Goal: Task Accomplishment & Management: Use online tool/utility

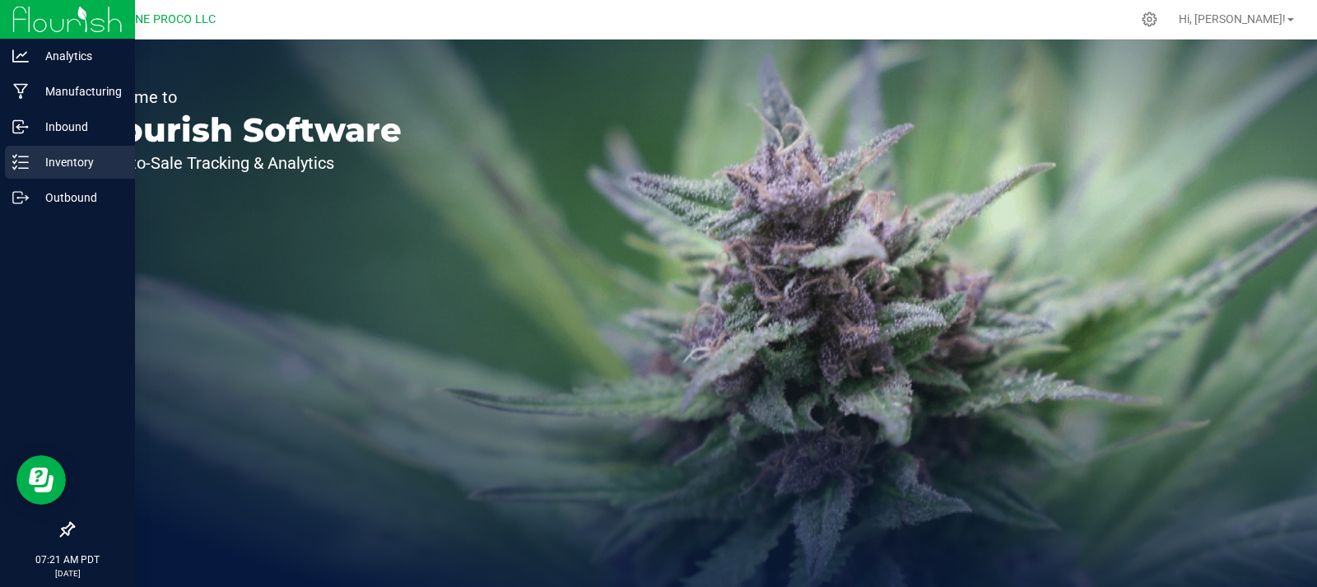
click at [28, 150] on div "Inventory" at bounding box center [70, 162] width 130 height 33
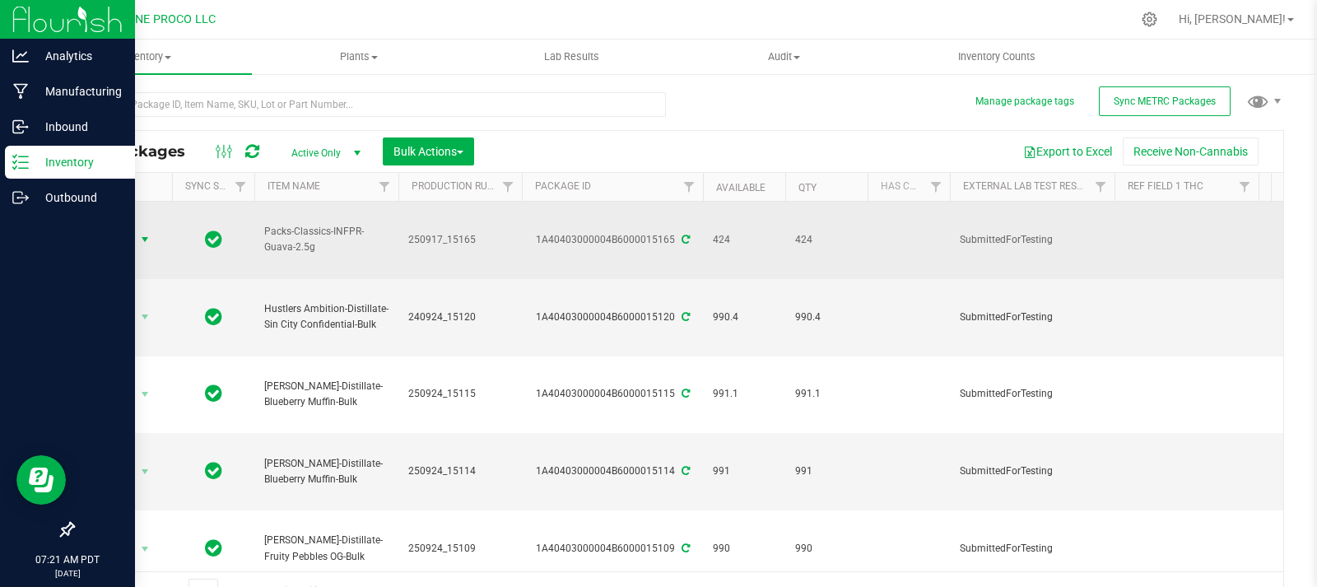
click at [132, 228] on span "Action" at bounding box center [112, 239] width 44 height 23
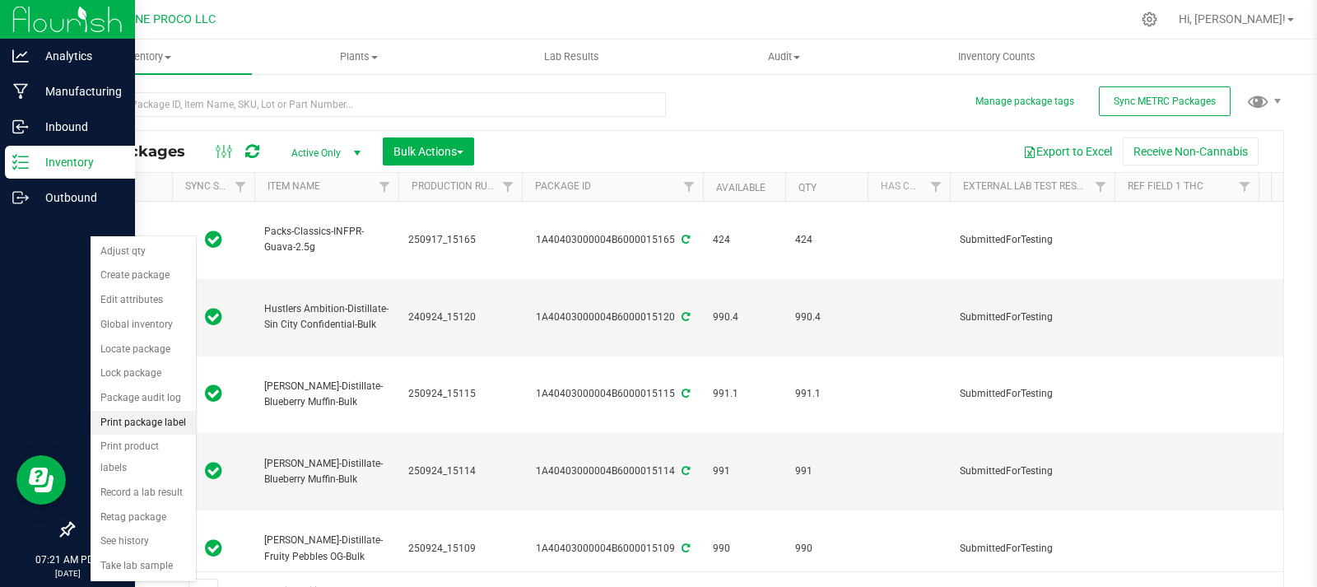
click at [139, 428] on li "Print package label" at bounding box center [143, 423] width 105 height 25
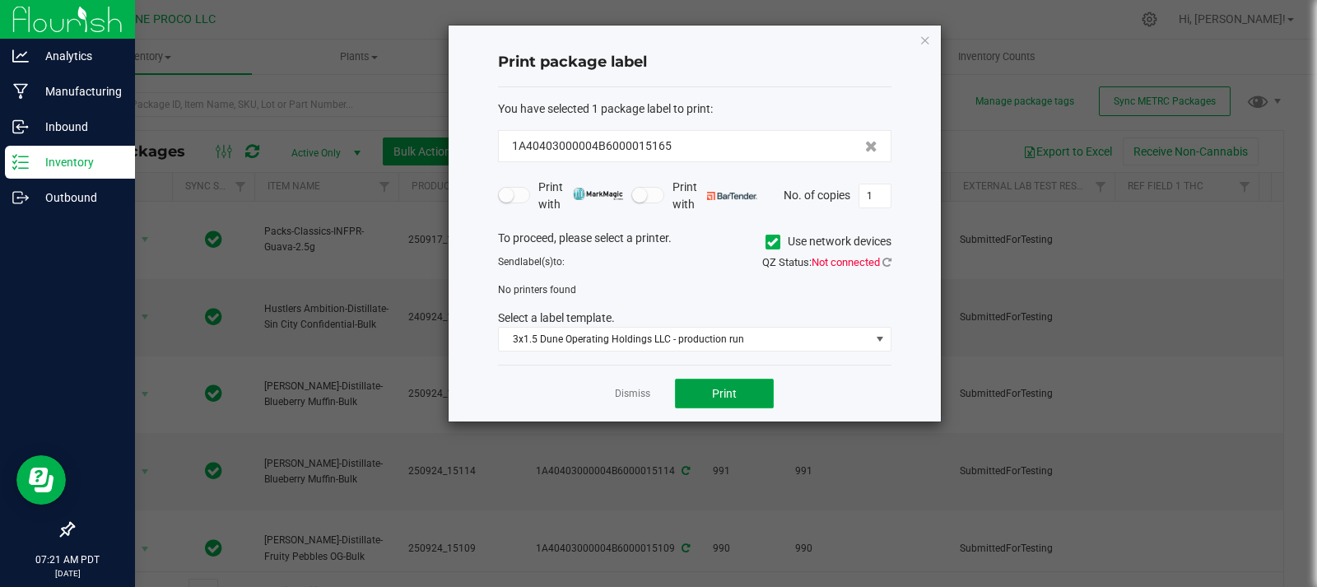
click at [684, 379] on button "Print" at bounding box center [724, 394] width 99 height 30
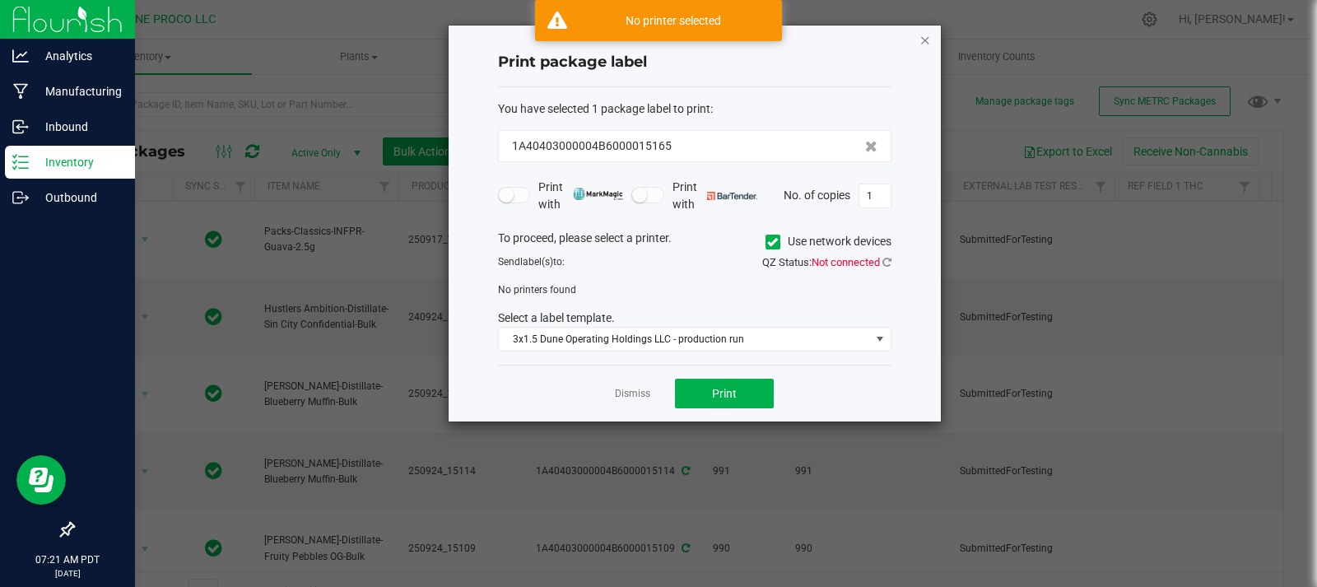
click at [927, 40] on icon "button" at bounding box center [926, 40] width 12 height 20
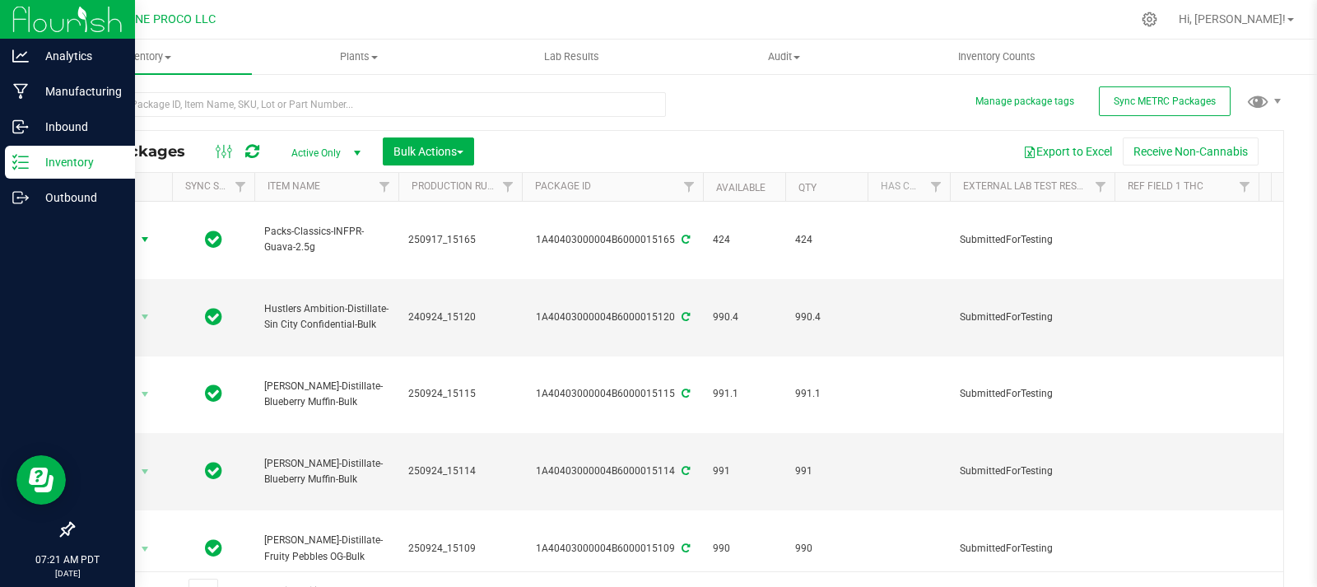
click at [245, 156] on icon at bounding box center [252, 151] width 14 height 16
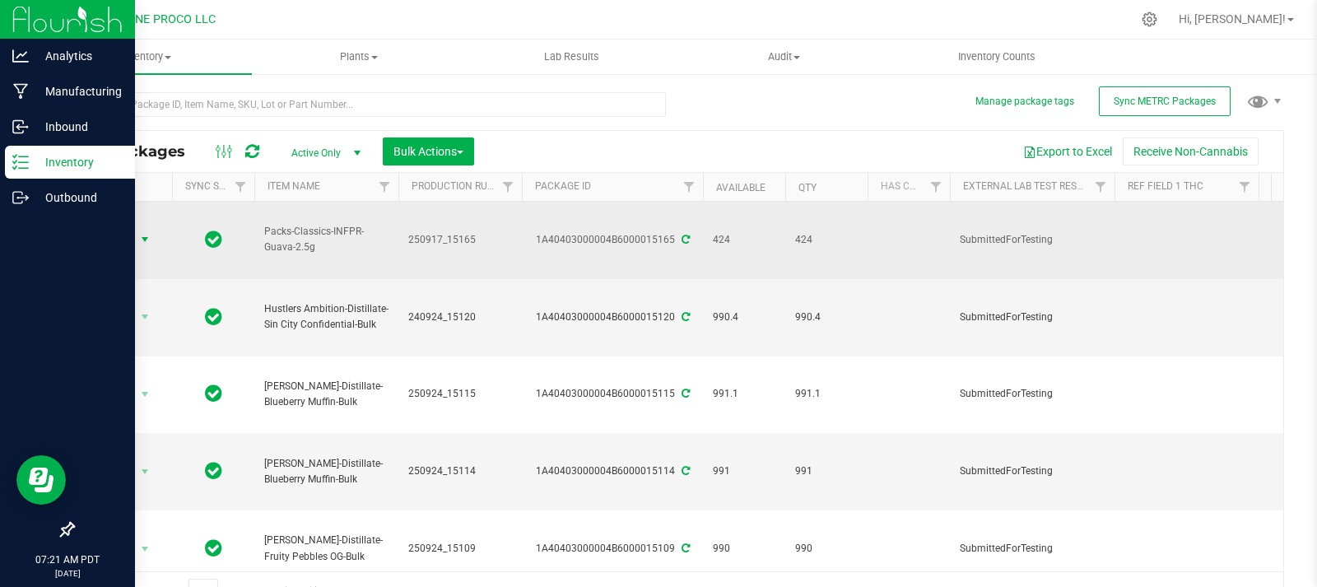
click at [148, 234] on span "select" at bounding box center [145, 239] width 21 height 23
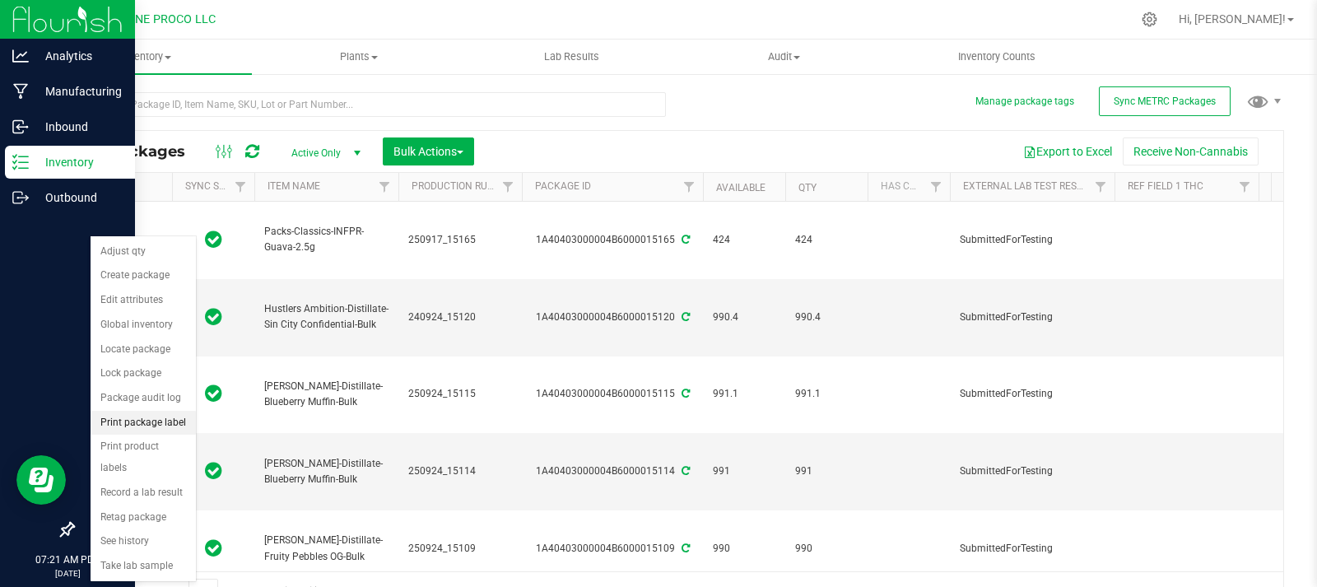
click at [147, 428] on li "Print package label" at bounding box center [143, 423] width 105 height 25
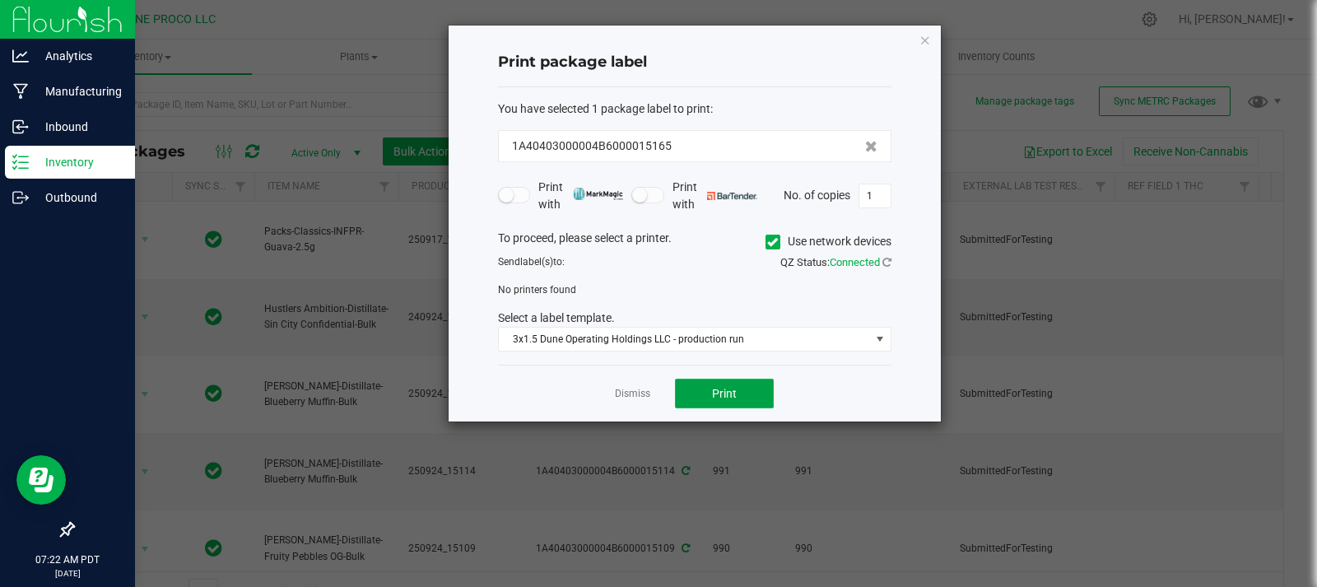
click at [729, 381] on button "Print" at bounding box center [724, 394] width 99 height 30
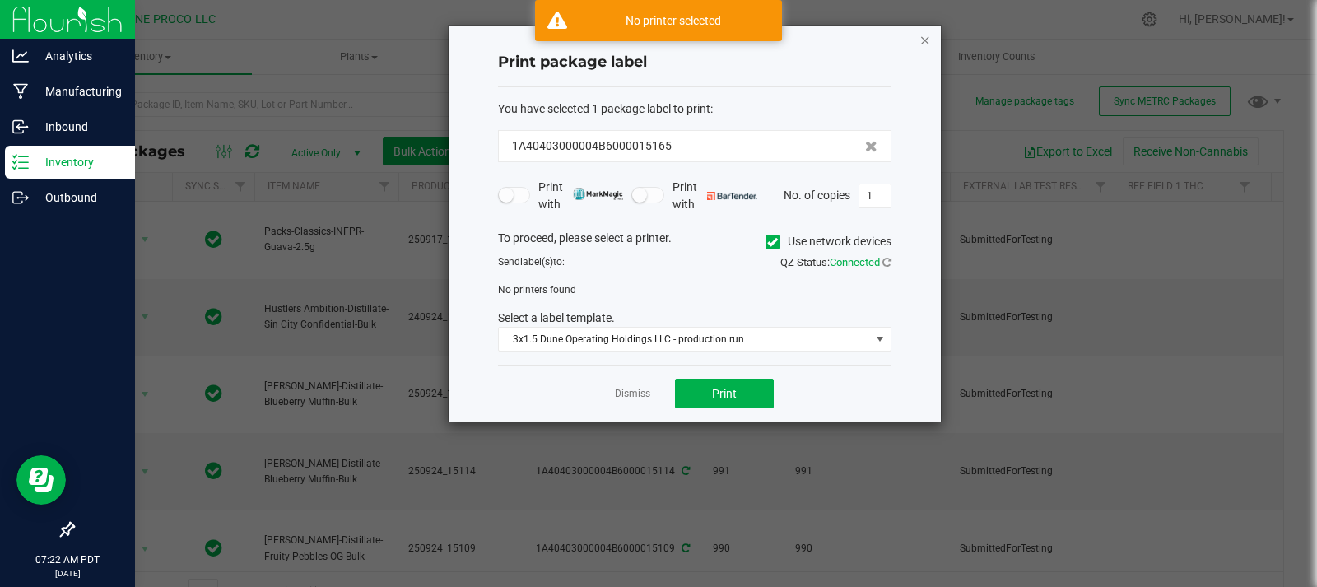
click at [930, 40] on icon "button" at bounding box center [926, 40] width 12 height 20
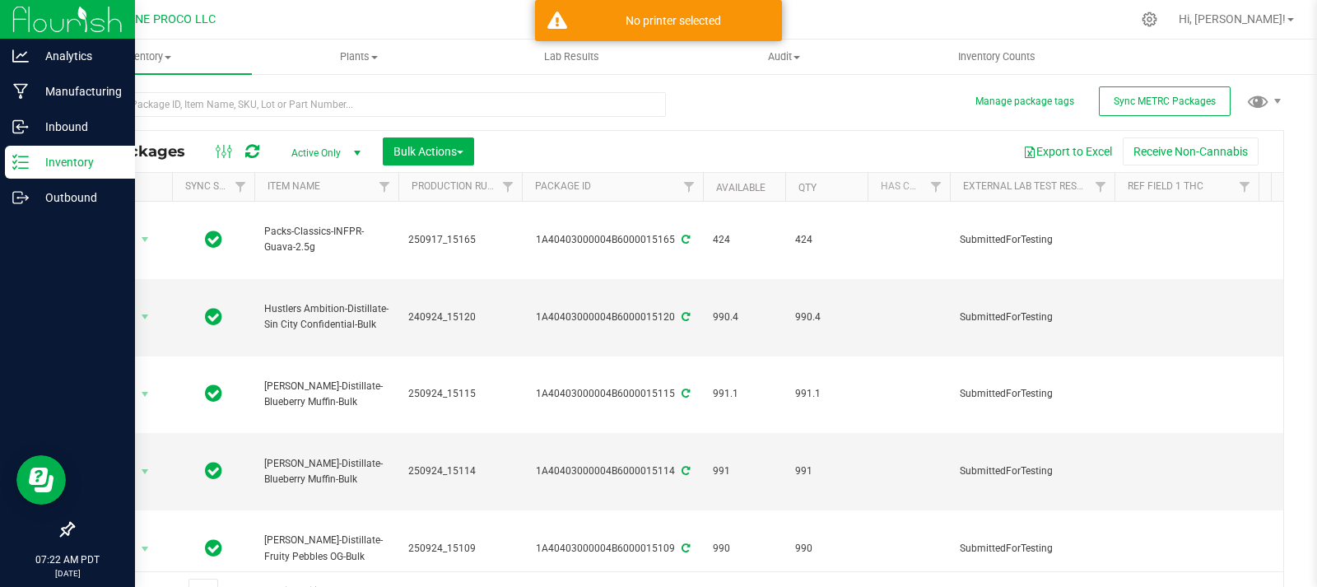
click at [248, 158] on icon at bounding box center [252, 151] width 14 height 16
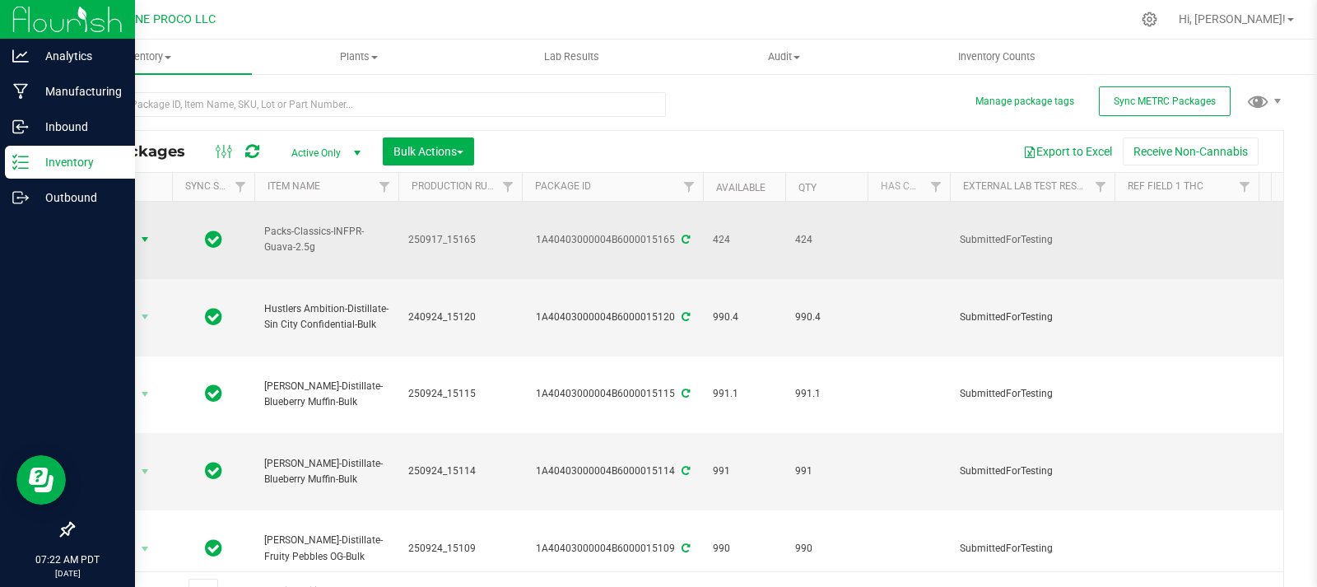
click at [150, 228] on span "select" at bounding box center [145, 239] width 21 height 23
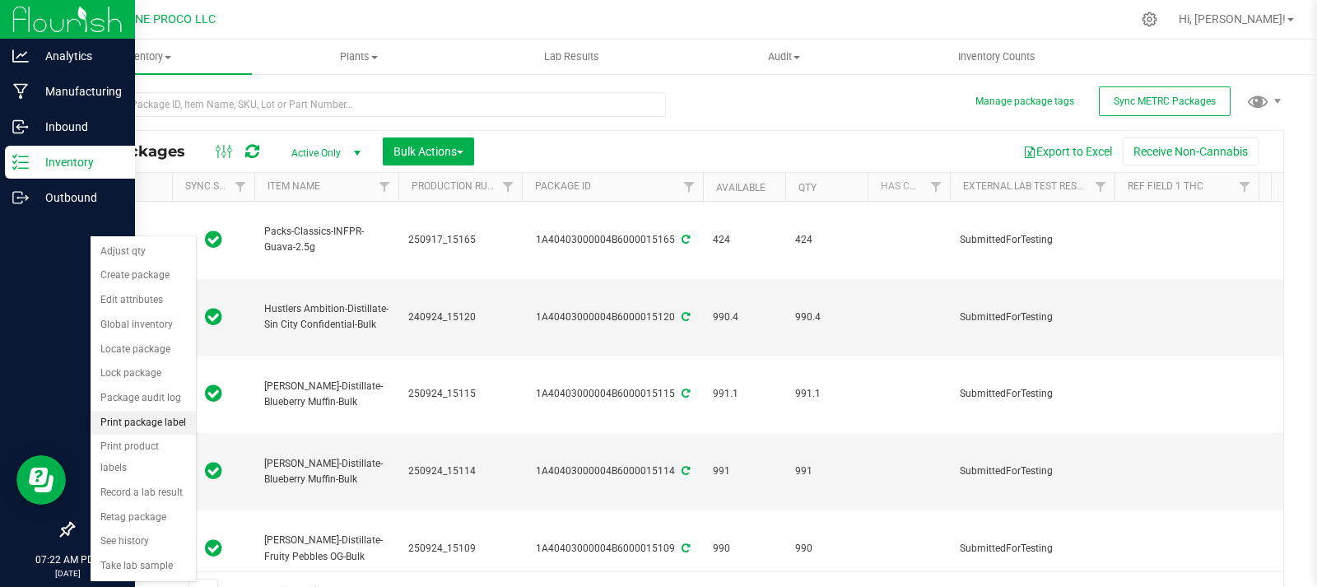
click at [139, 420] on li "Print package label" at bounding box center [143, 423] width 105 height 25
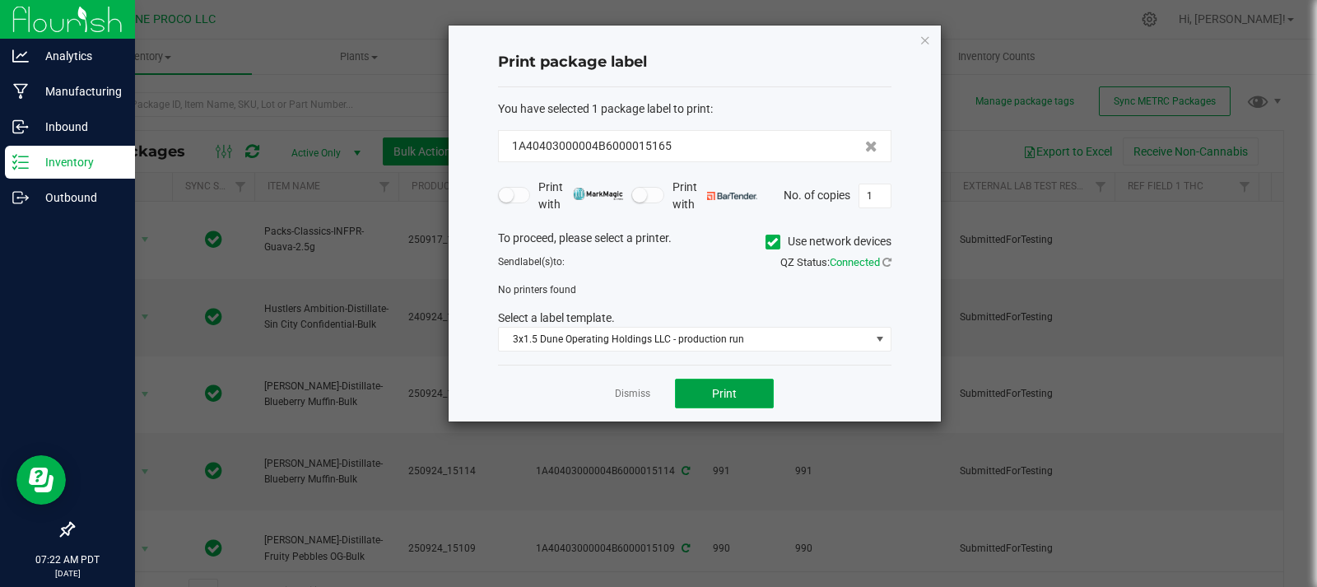
click at [720, 399] on span "Print" at bounding box center [724, 393] width 25 height 13
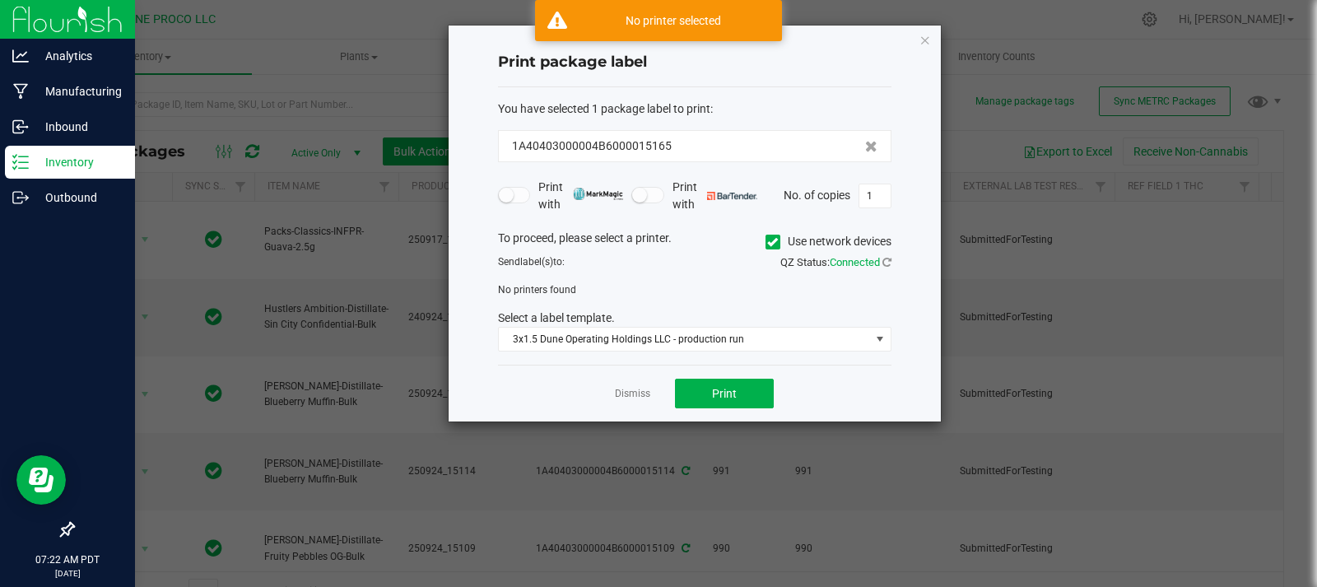
click at [866, 263] on span "Connected" at bounding box center [855, 262] width 50 height 12
click at [888, 261] on icon at bounding box center [887, 262] width 9 height 11
click at [888, 261] on icon at bounding box center [887, 261] width 12 height 13
click at [774, 242] on icon at bounding box center [772, 242] width 11 height 0
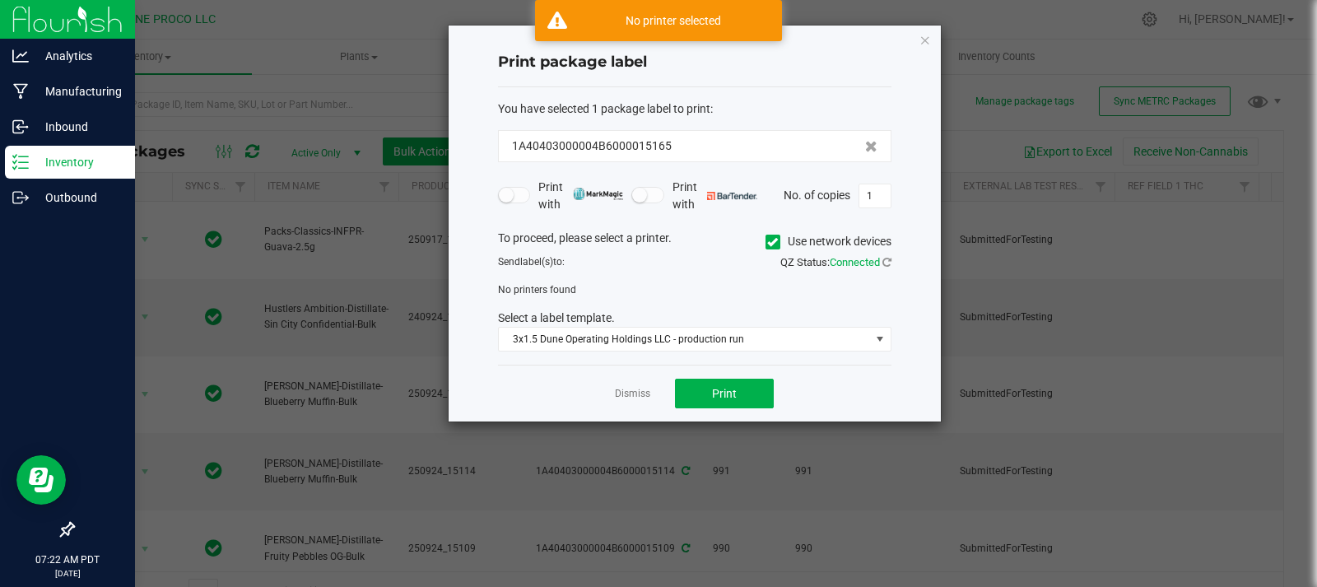
click at [0, 0] on input "Use network devices" at bounding box center [0, 0] width 0 height 0
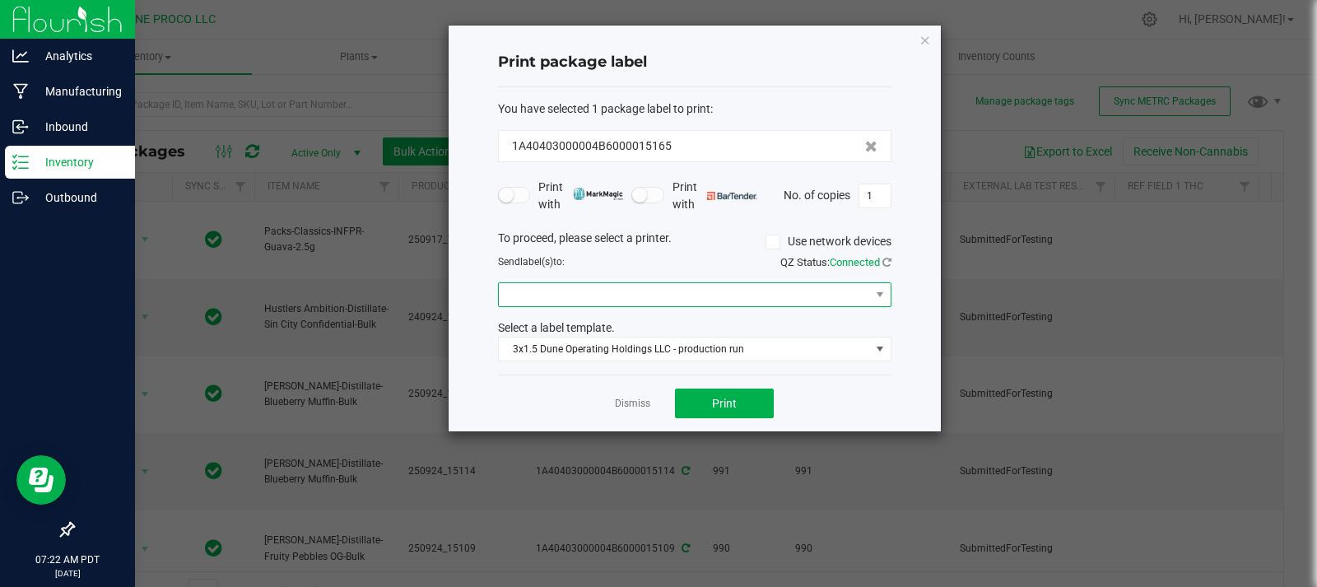
click at [687, 295] on span at bounding box center [684, 294] width 371 height 23
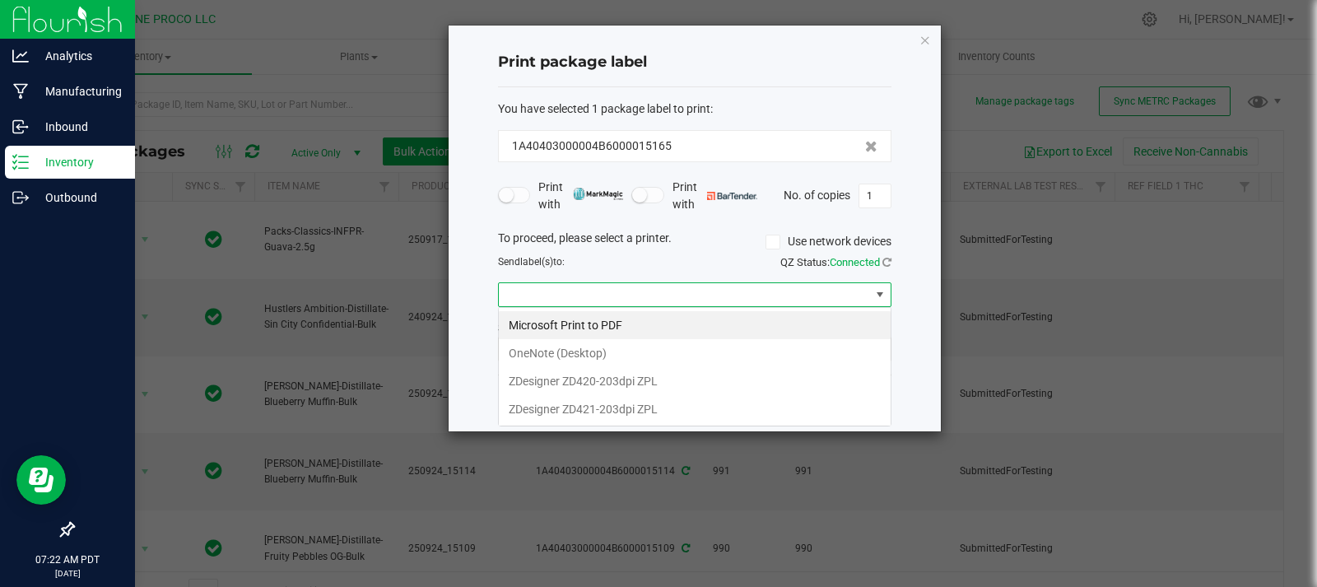
scroll to position [25, 394]
click at [639, 384] on ZPL "ZDesigner ZD420-203dpi ZPL" at bounding box center [695, 381] width 392 height 28
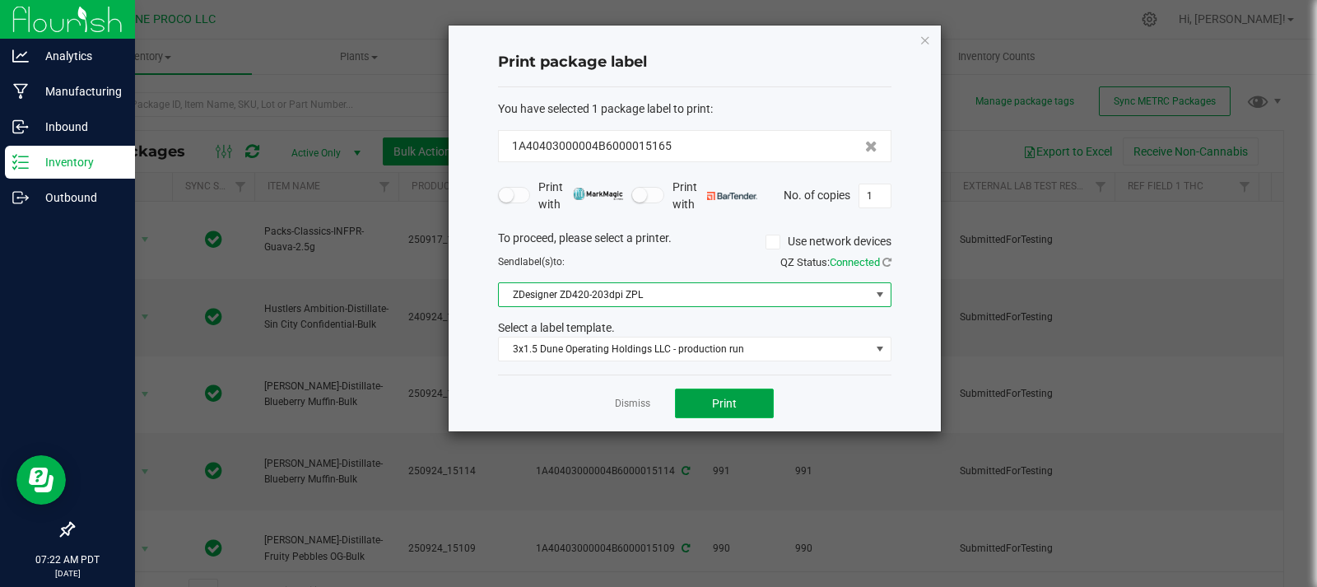
click at [721, 412] on button "Print" at bounding box center [724, 404] width 99 height 30
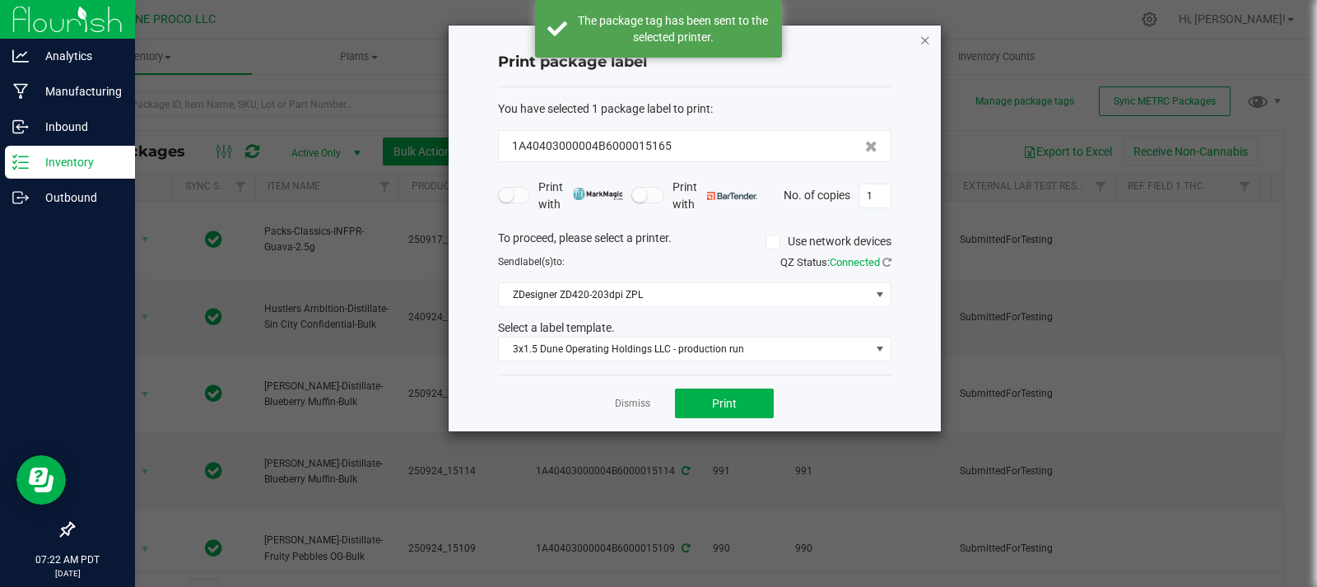
click at [929, 40] on icon "button" at bounding box center [926, 40] width 12 height 20
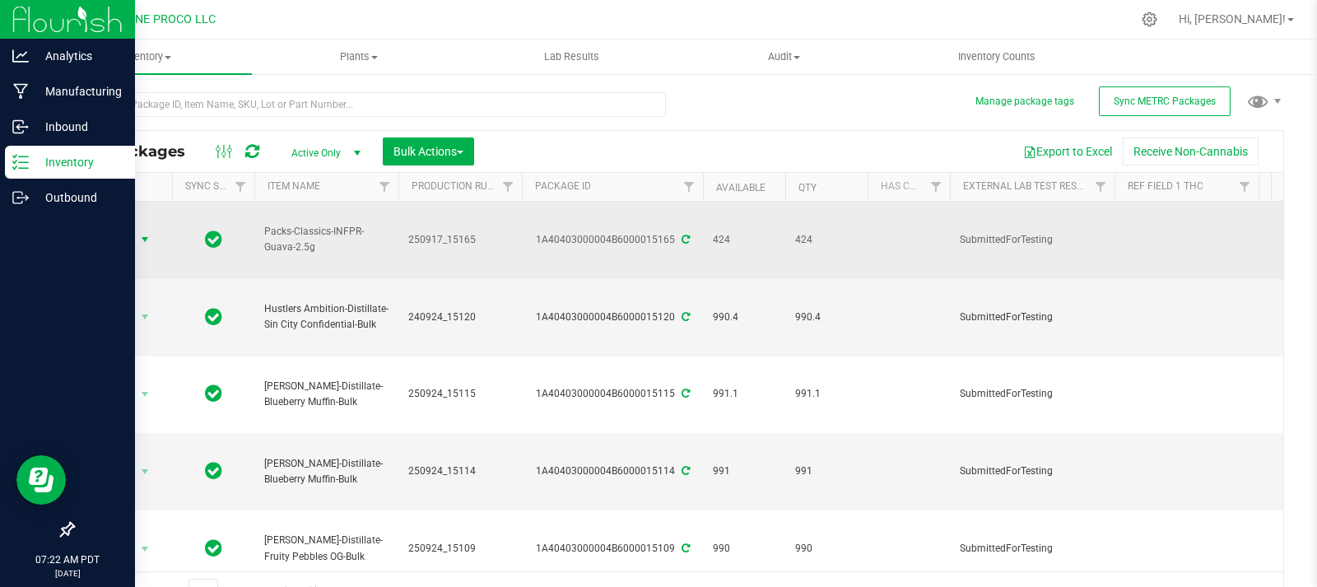
click at [117, 228] on span "Action" at bounding box center [112, 239] width 44 height 23
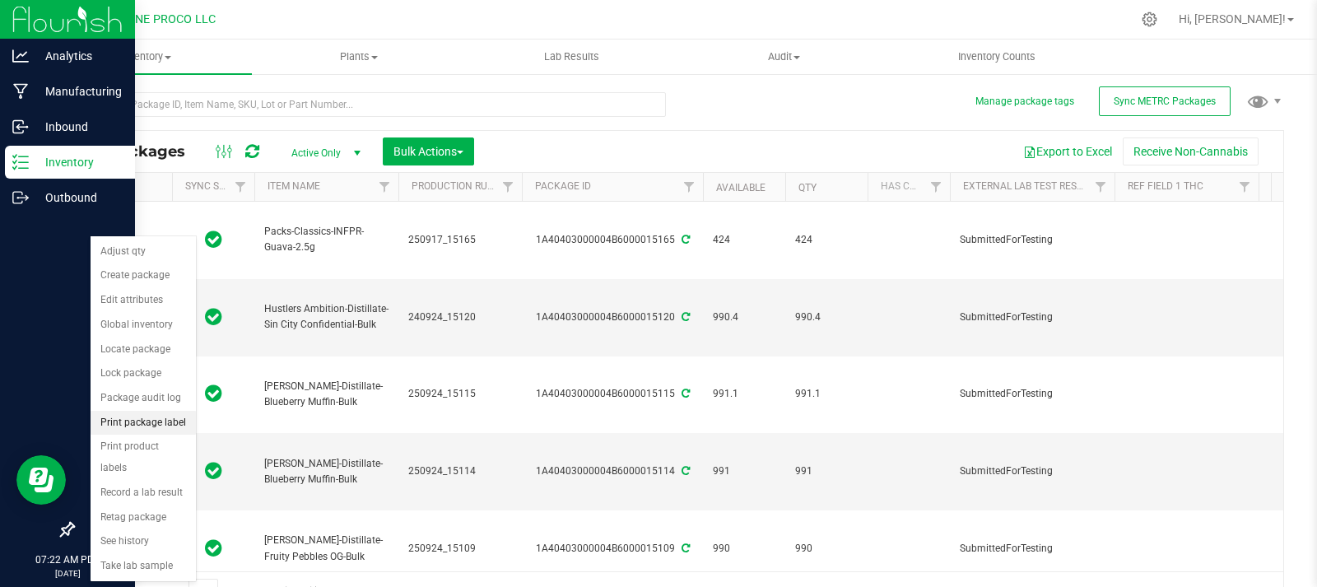
click at [137, 433] on li "Print package label" at bounding box center [143, 423] width 105 height 25
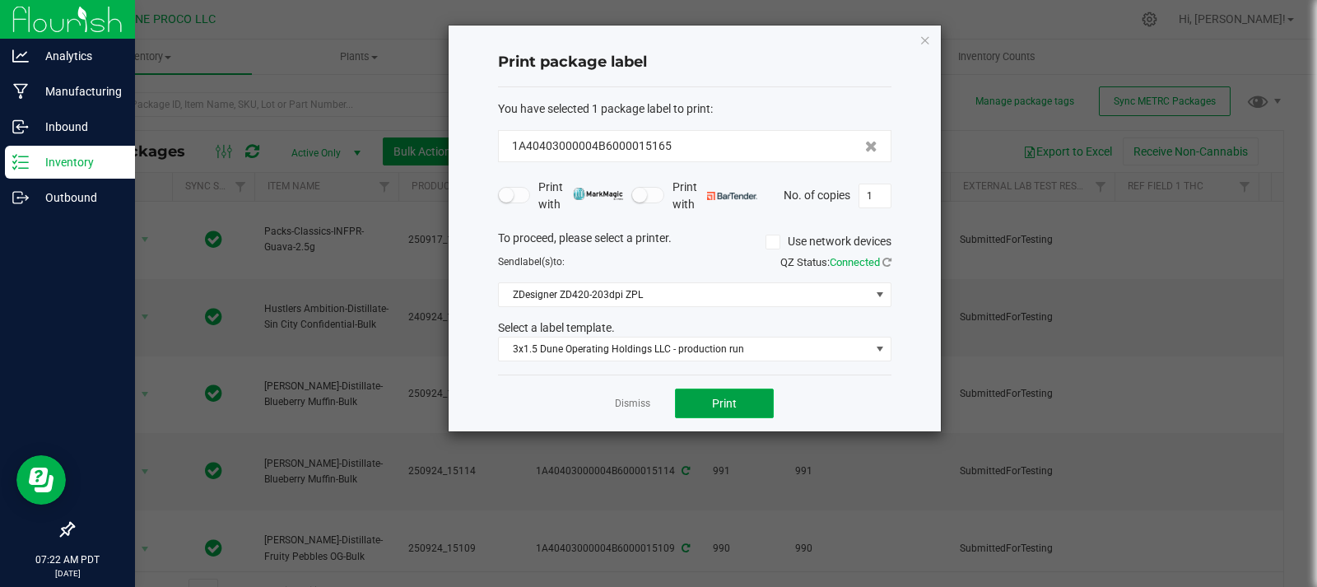
click at [698, 397] on button "Print" at bounding box center [724, 404] width 99 height 30
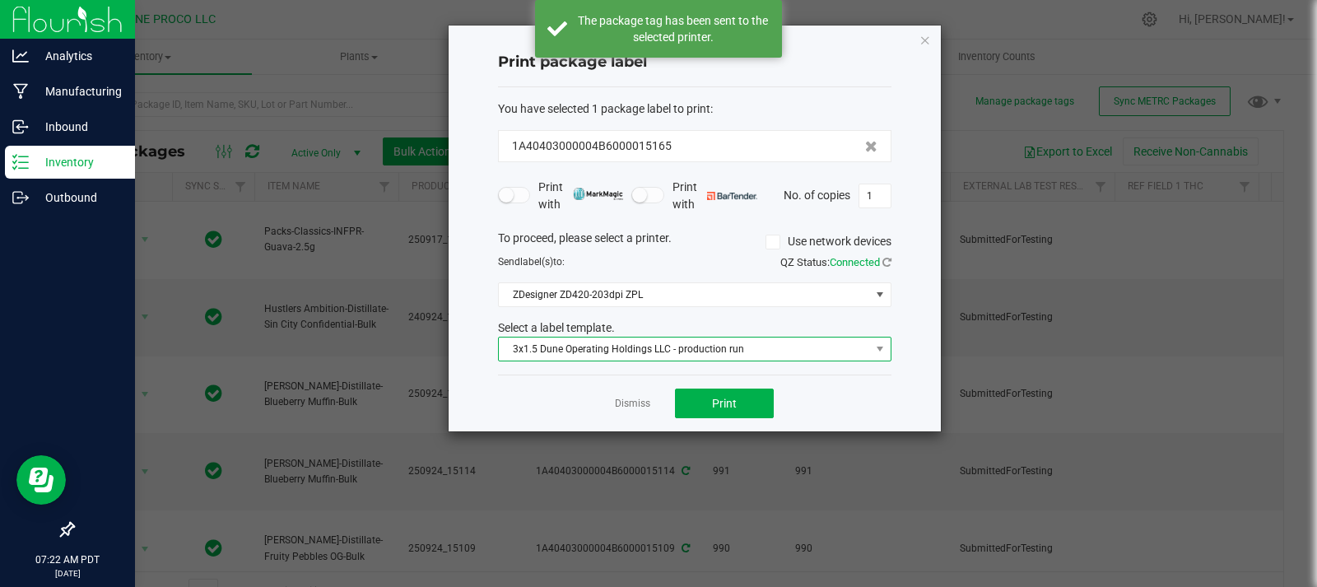
click at [683, 356] on span "3x1.5 Dune Operating Holdings LLC - production run" at bounding box center [684, 349] width 371 height 23
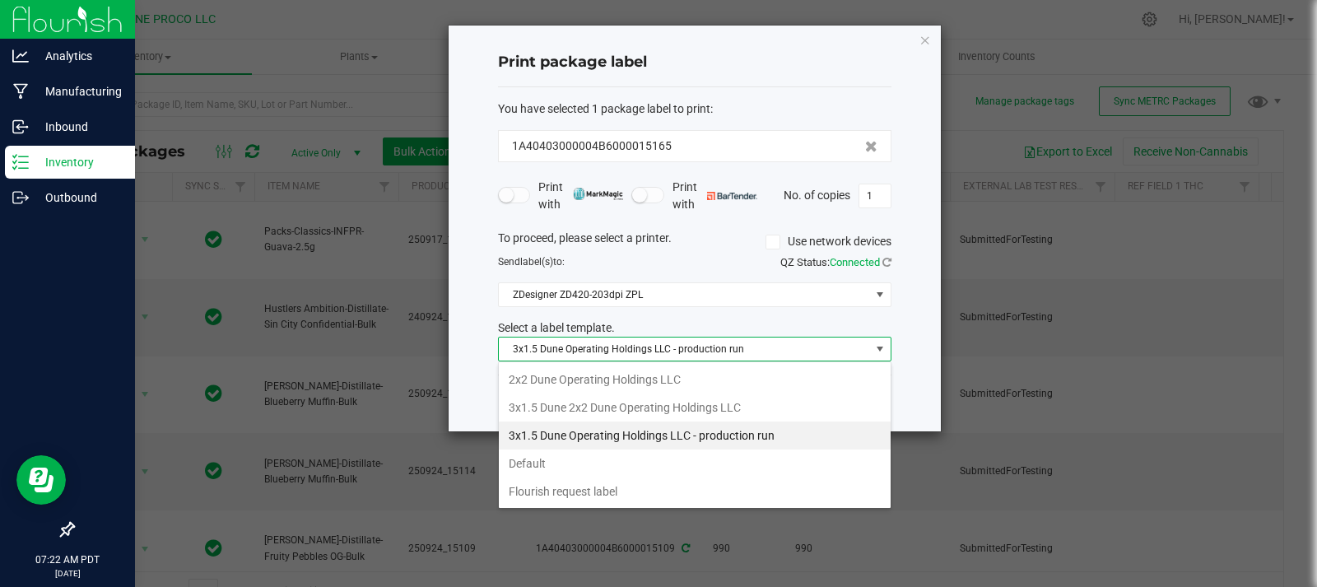
click at [714, 345] on span "3x1.5 Dune Operating Holdings LLC - production run" at bounding box center [684, 349] width 371 height 23
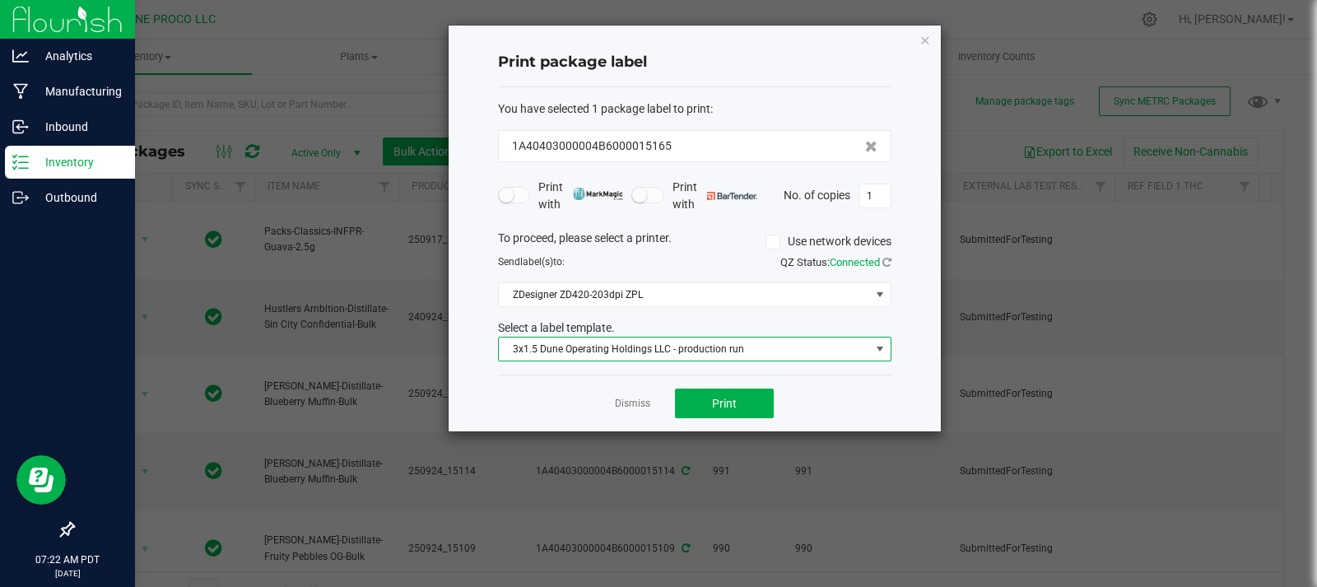
click at [690, 356] on span "3x1.5 Dune Operating Holdings LLC - production run" at bounding box center [684, 349] width 371 height 23
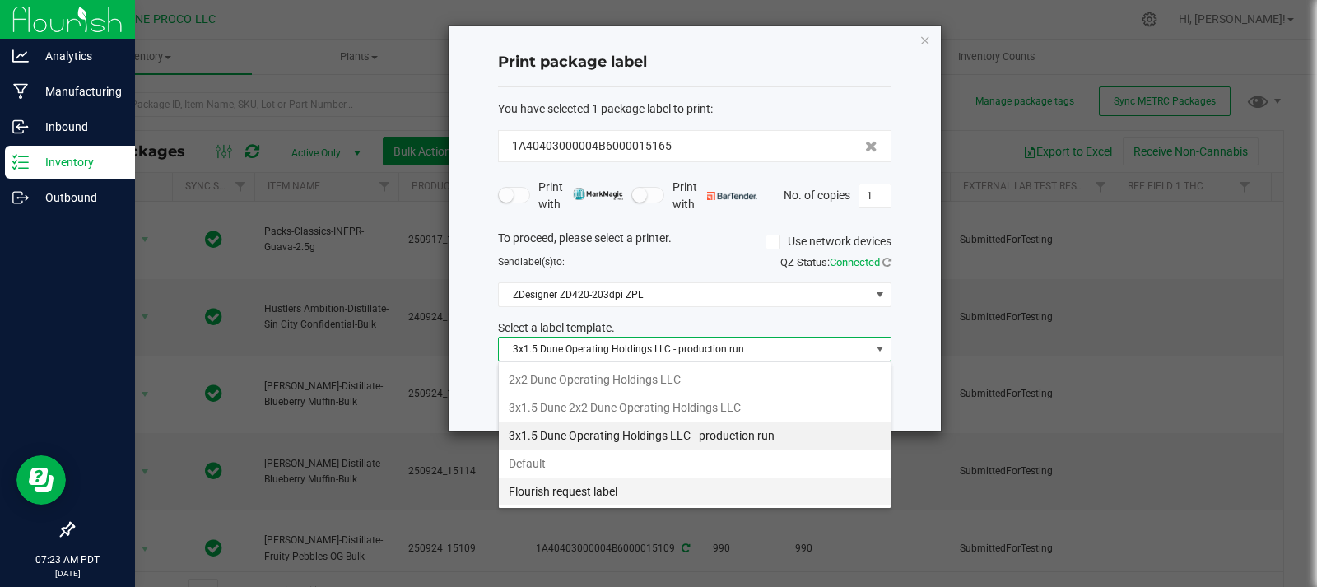
click at [534, 487] on li "Flourish request label" at bounding box center [695, 492] width 392 height 28
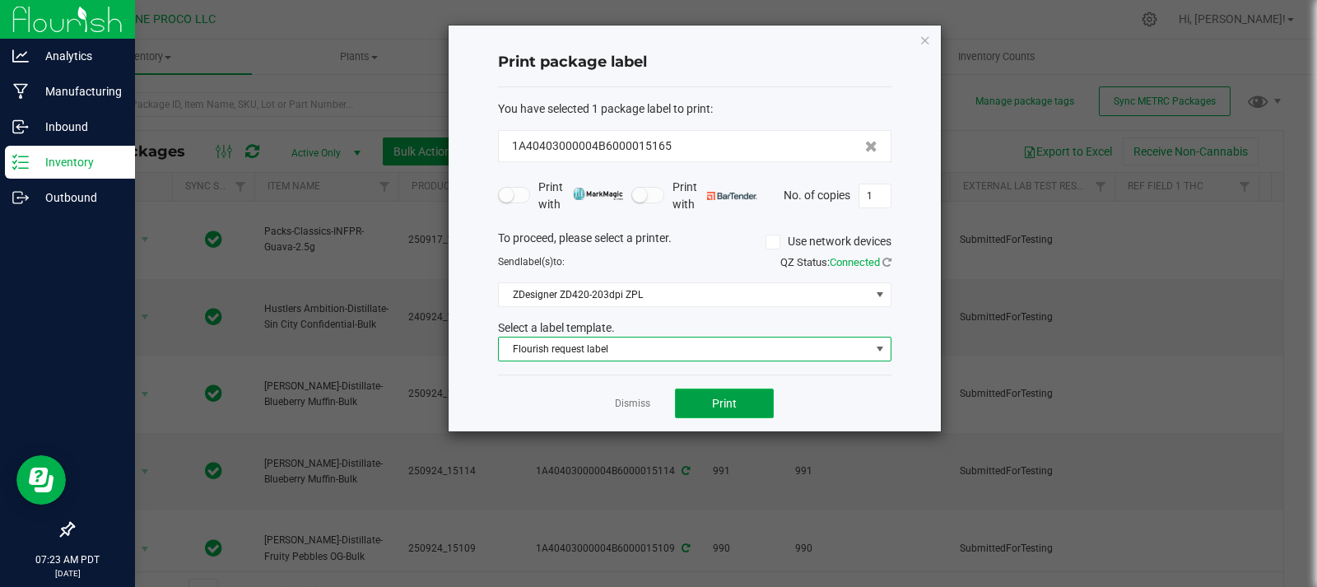
click at [723, 400] on span "Print" at bounding box center [724, 403] width 25 height 13
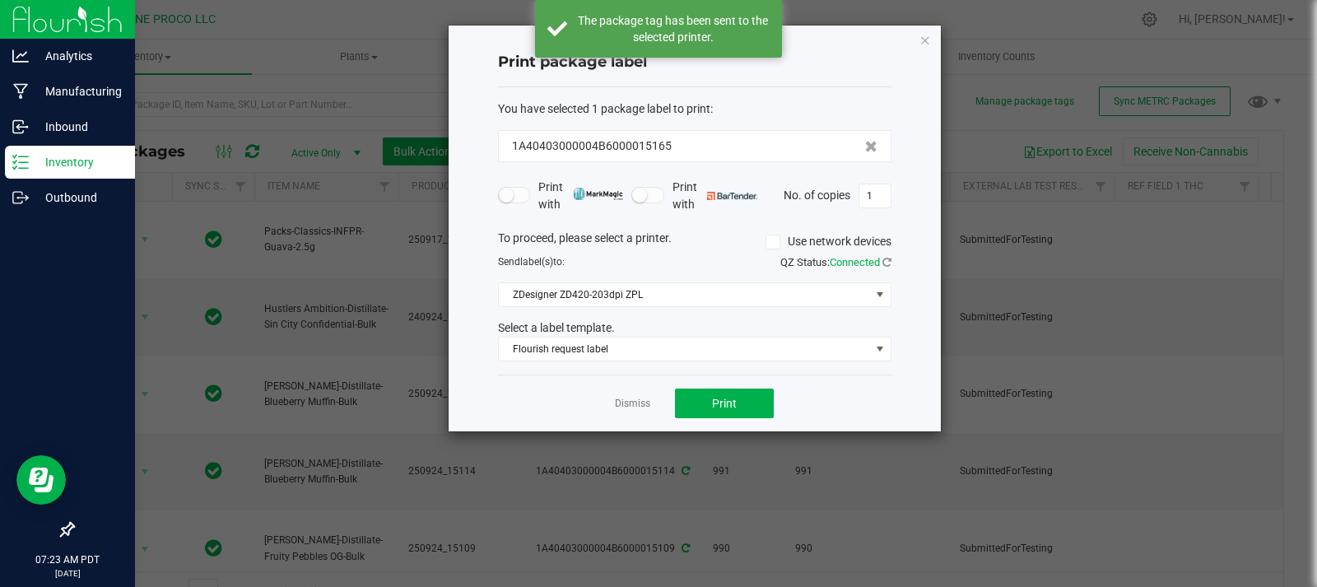
click at [956, 33] on ngb-modal-window "Print package label You have selected 1 package label to print : 1A40403000004B…" at bounding box center [665, 293] width 1330 height 587
click at [911, 37] on div "Print package label You have selected 1 package label to print : 1A40403000004B…" at bounding box center [695, 229] width 492 height 406
click at [920, 38] on icon "button" at bounding box center [926, 40] width 12 height 20
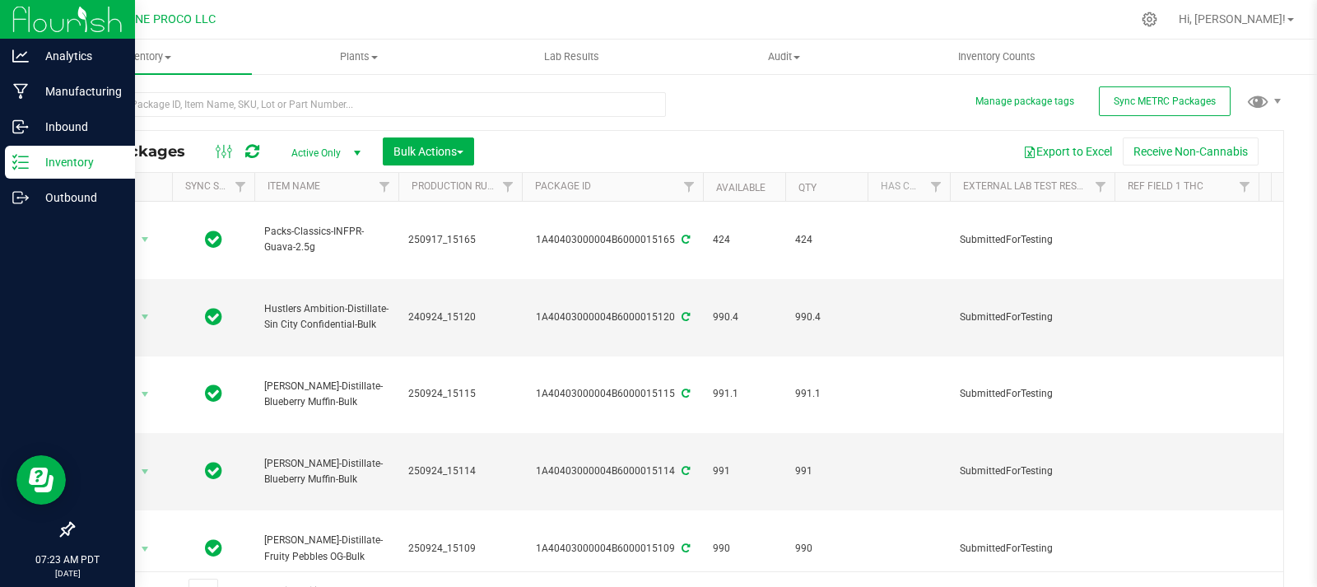
click at [256, 152] on icon at bounding box center [252, 151] width 14 height 16
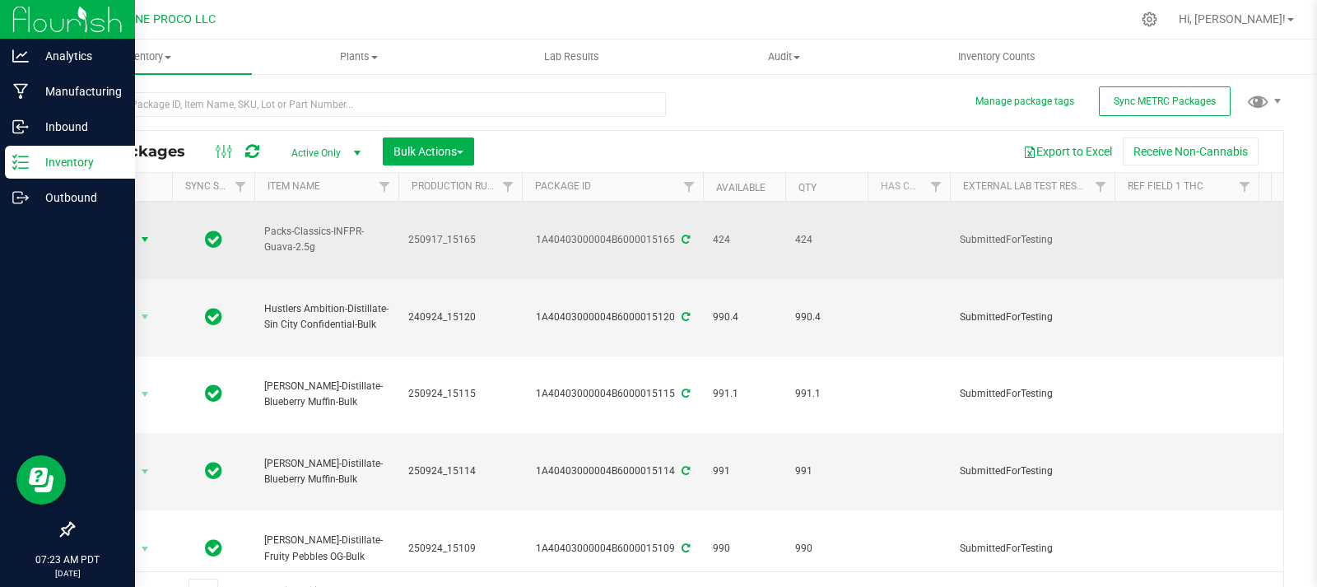
click at [111, 230] on span "Action" at bounding box center [112, 239] width 44 height 23
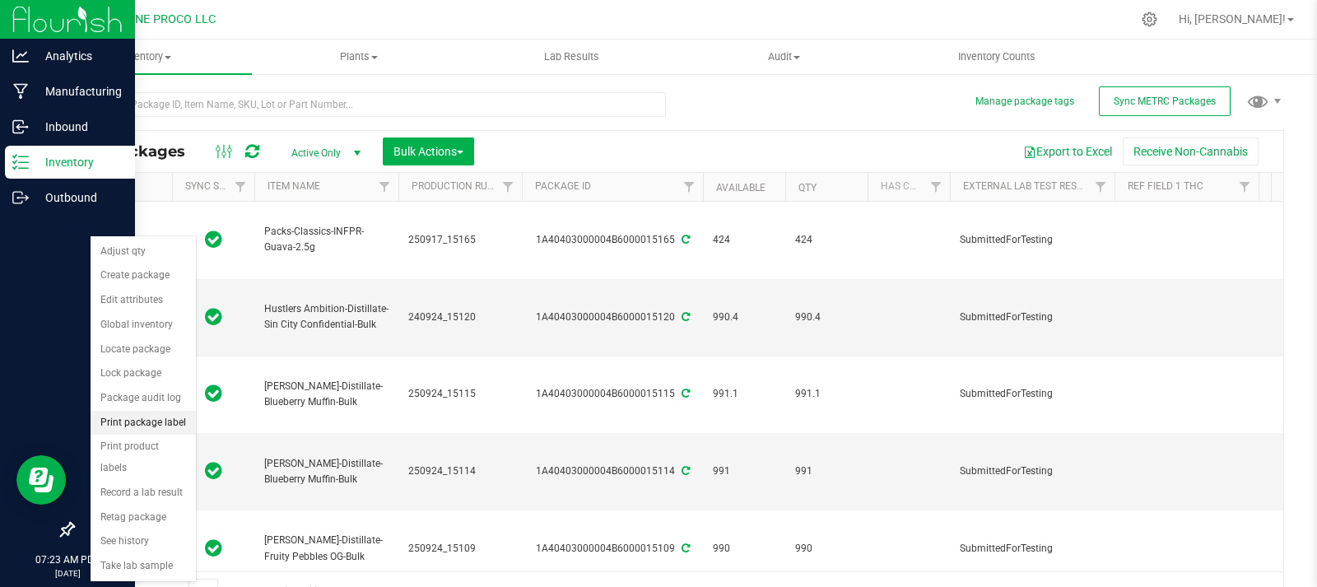
click at [124, 431] on li "Print package label" at bounding box center [143, 423] width 105 height 25
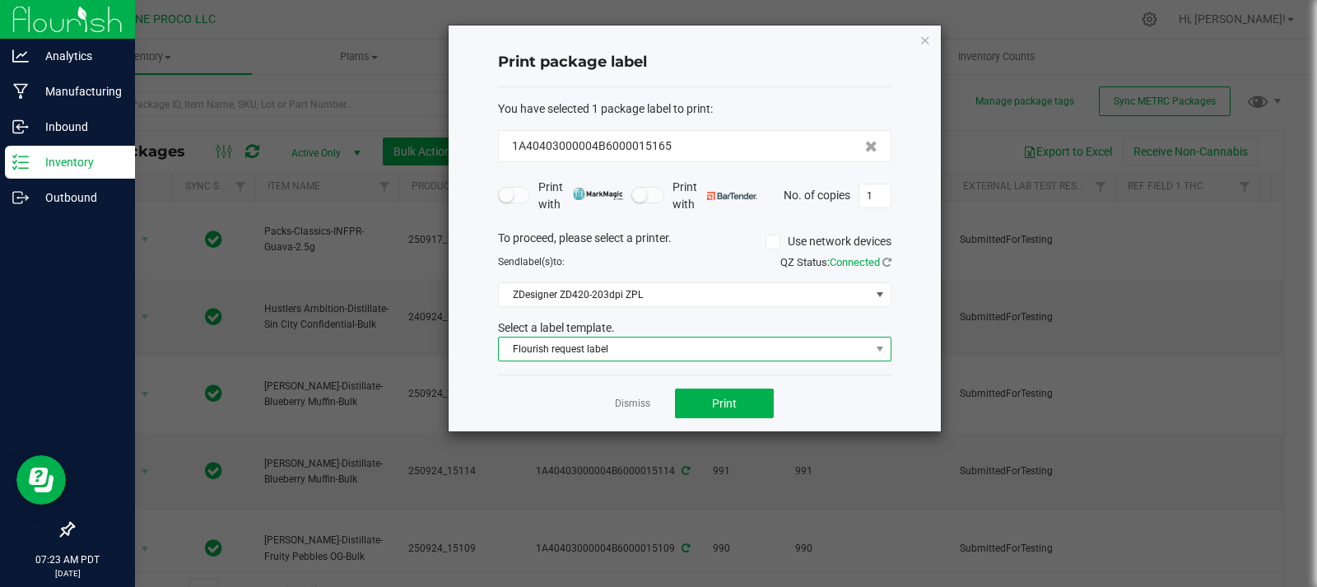
click at [608, 347] on span "Flourish request label" at bounding box center [684, 349] width 371 height 23
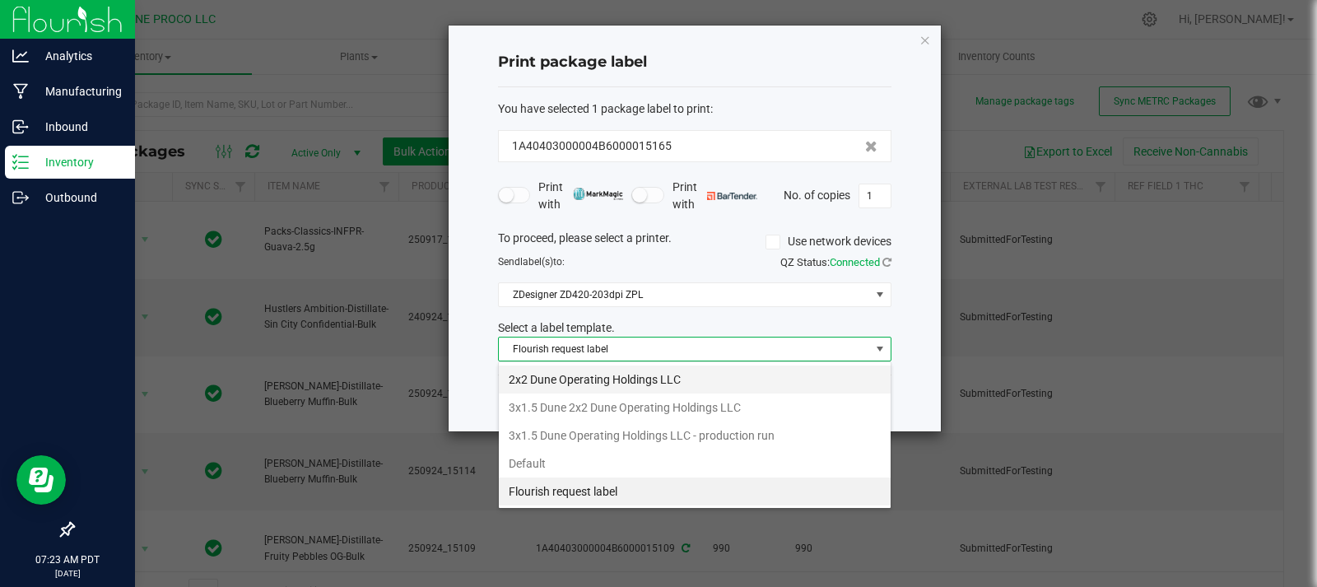
click at [599, 386] on li "2x2 Dune Operating Holdings LLC" at bounding box center [695, 380] width 392 height 28
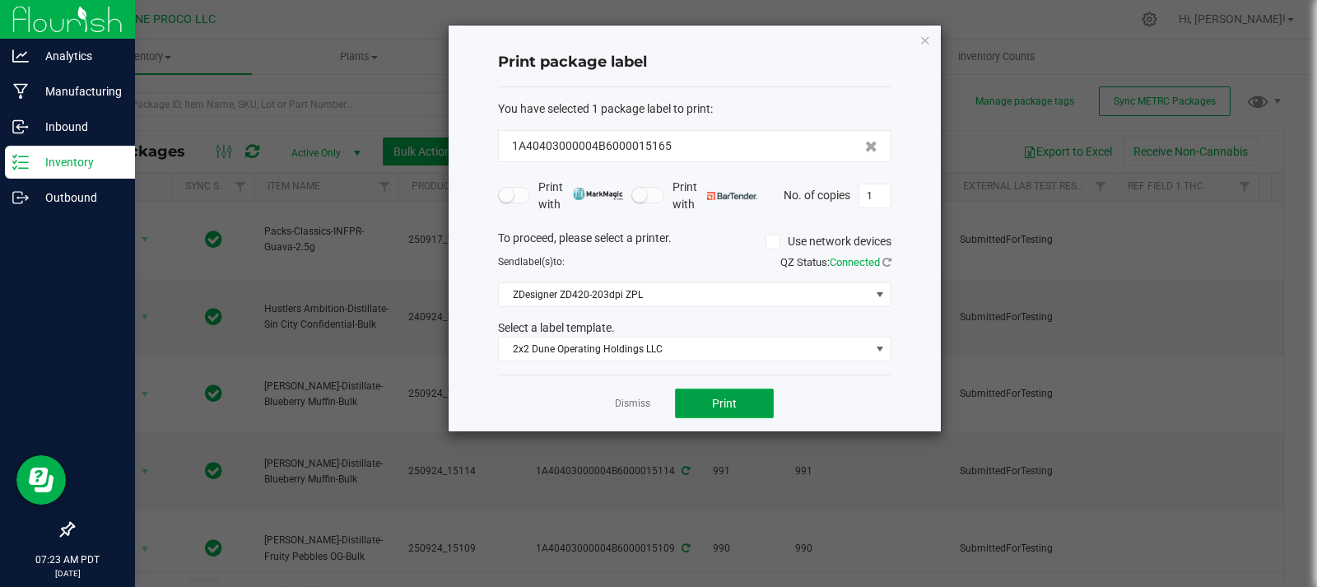
click at [713, 392] on button "Print" at bounding box center [724, 404] width 99 height 30
click at [923, 40] on icon "button" at bounding box center [926, 40] width 12 height 20
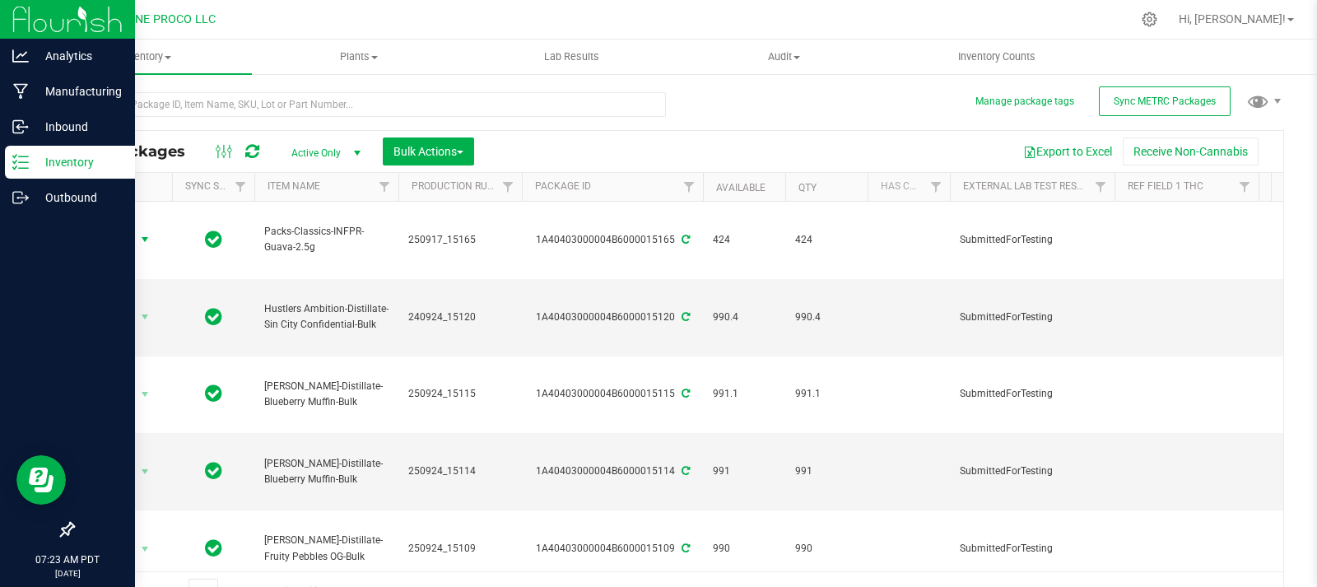
click at [252, 146] on icon at bounding box center [252, 151] width 14 height 16
